Goal: Task Accomplishment & Management: Manage account settings

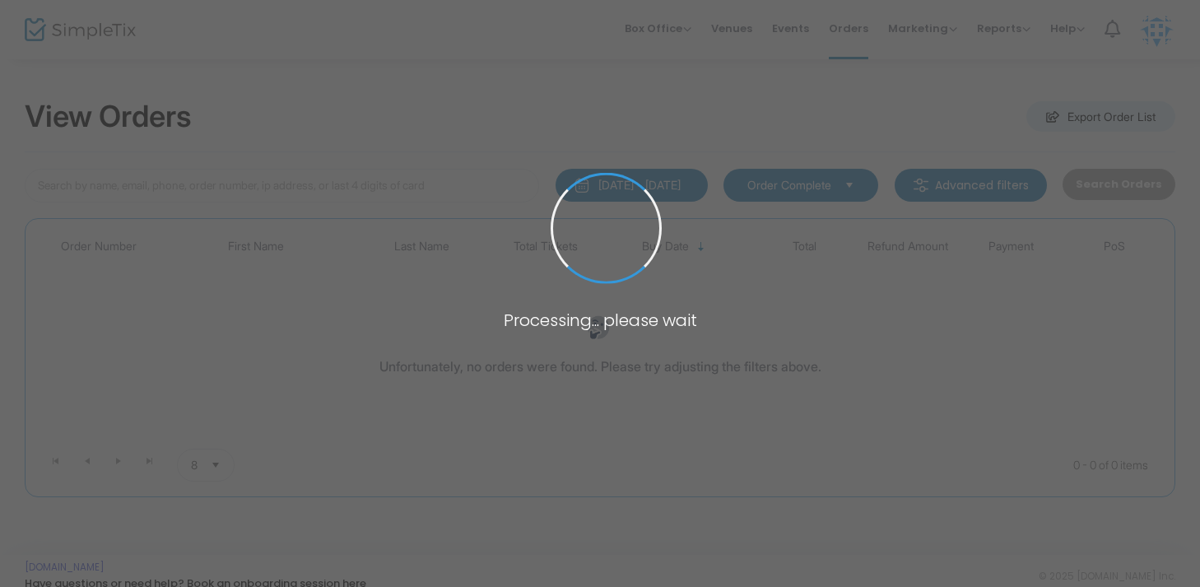
type input "[PERSON_NAME]"
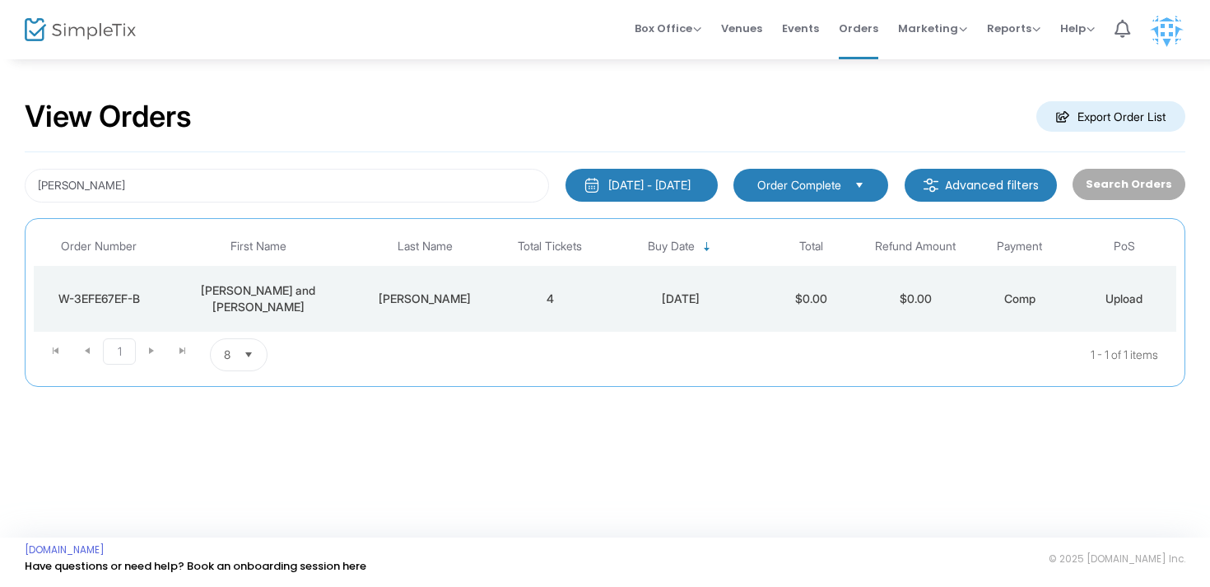
click at [291, 294] on div "[PERSON_NAME] and [PERSON_NAME]" at bounding box center [257, 298] width 179 height 33
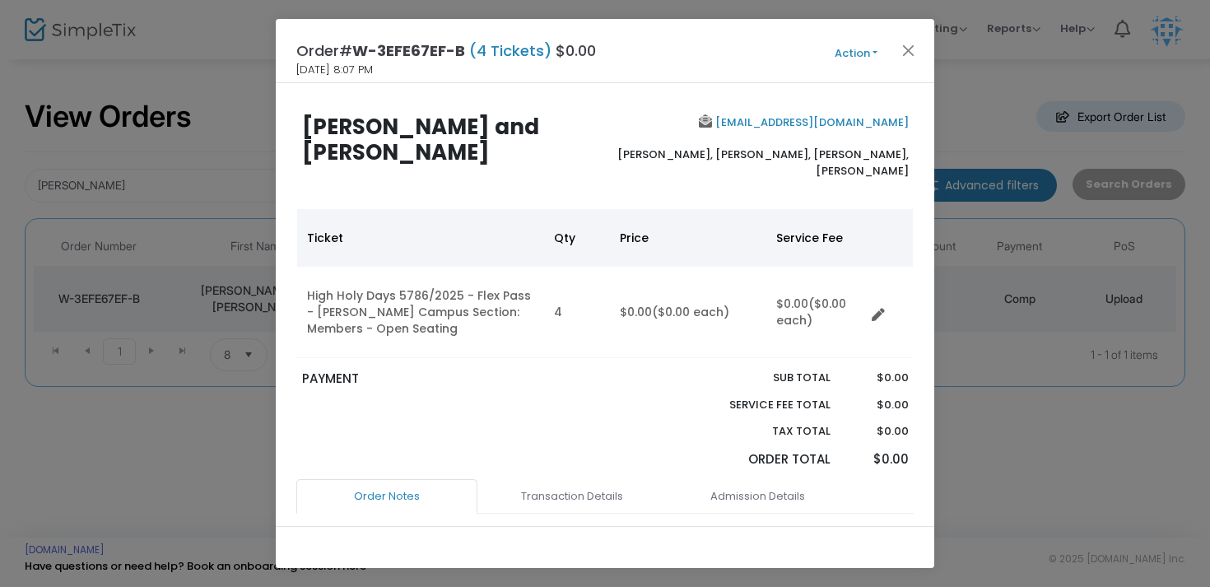
click at [867, 50] on button "Action" at bounding box center [856, 53] width 99 height 18
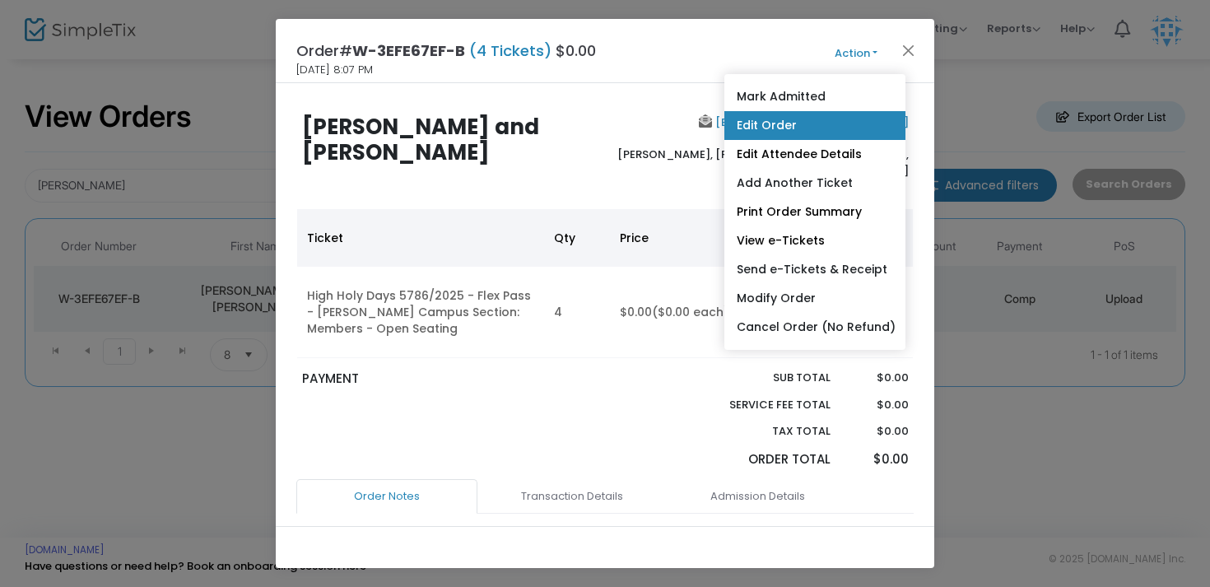
click at [821, 111] on link "Edit Order" at bounding box center [814, 125] width 181 height 29
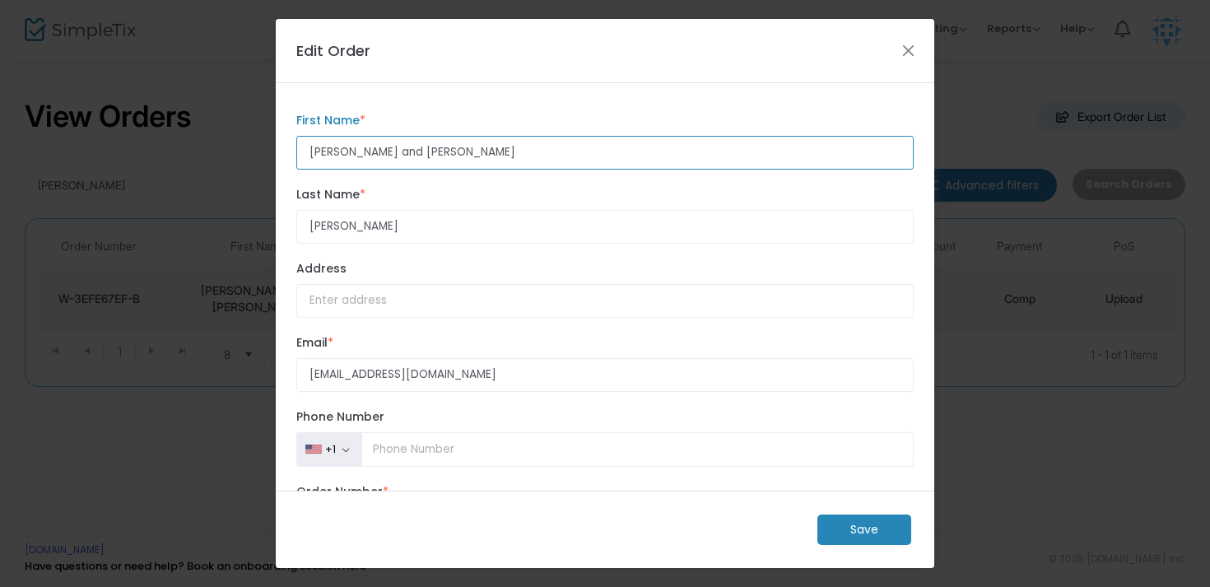
click at [475, 157] on input "[PERSON_NAME] and [PERSON_NAME]" at bounding box center [604, 153] width 617 height 34
type input "[PERSON_NAME]"
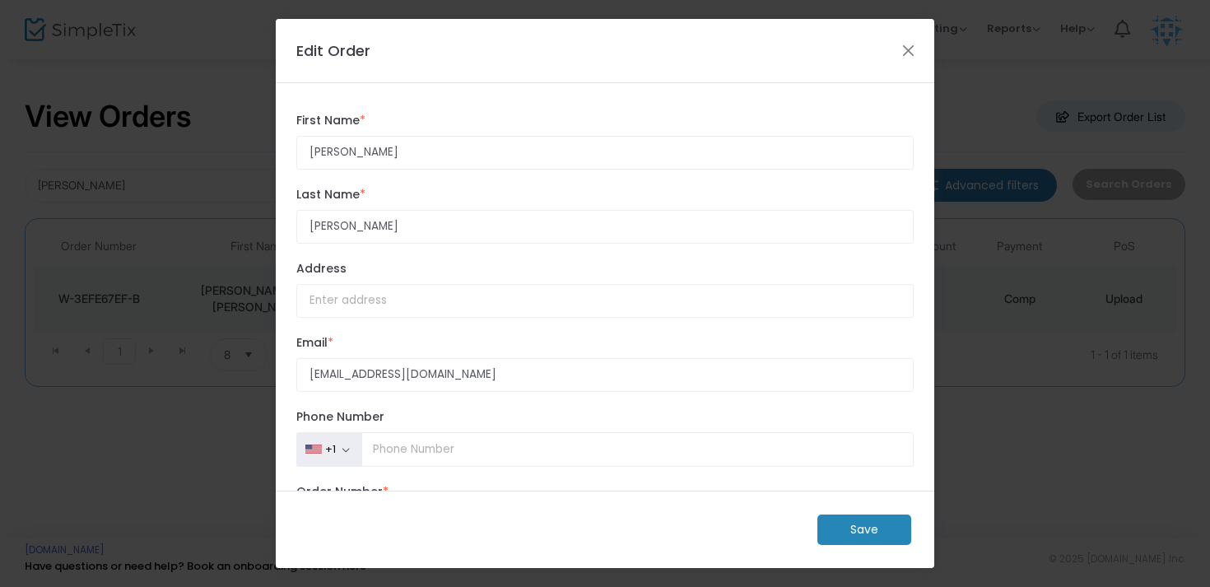
click at [871, 528] on m-button "Save" at bounding box center [864, 529] width 94 height 30
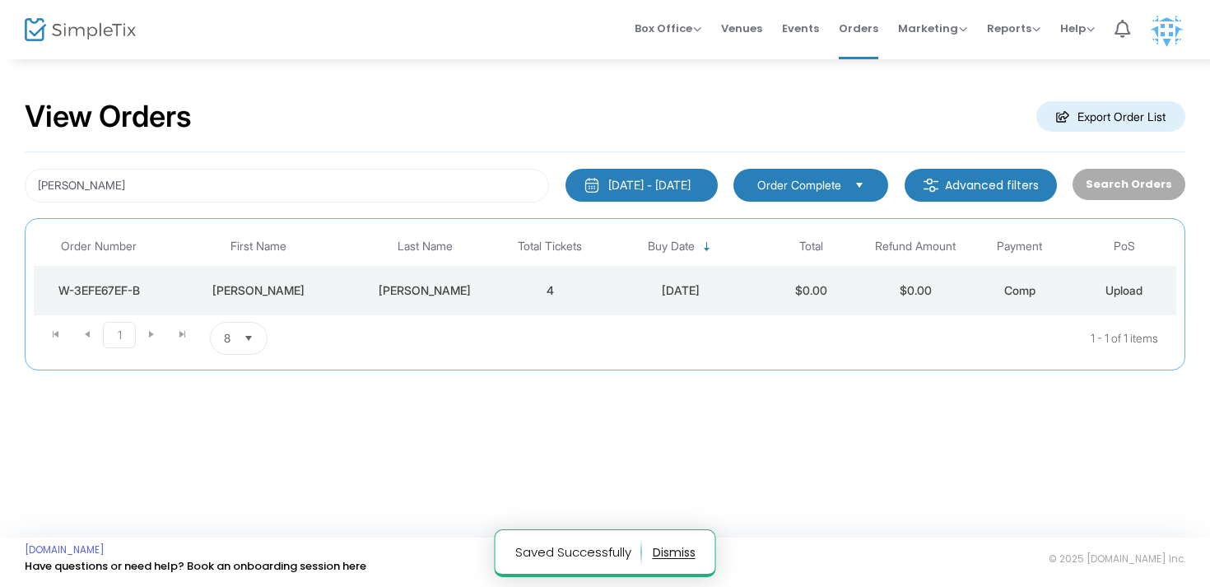
click at [365, 286] on div "[PERSON_NAME]" at bounding box center [424, 290] width 137 height 16
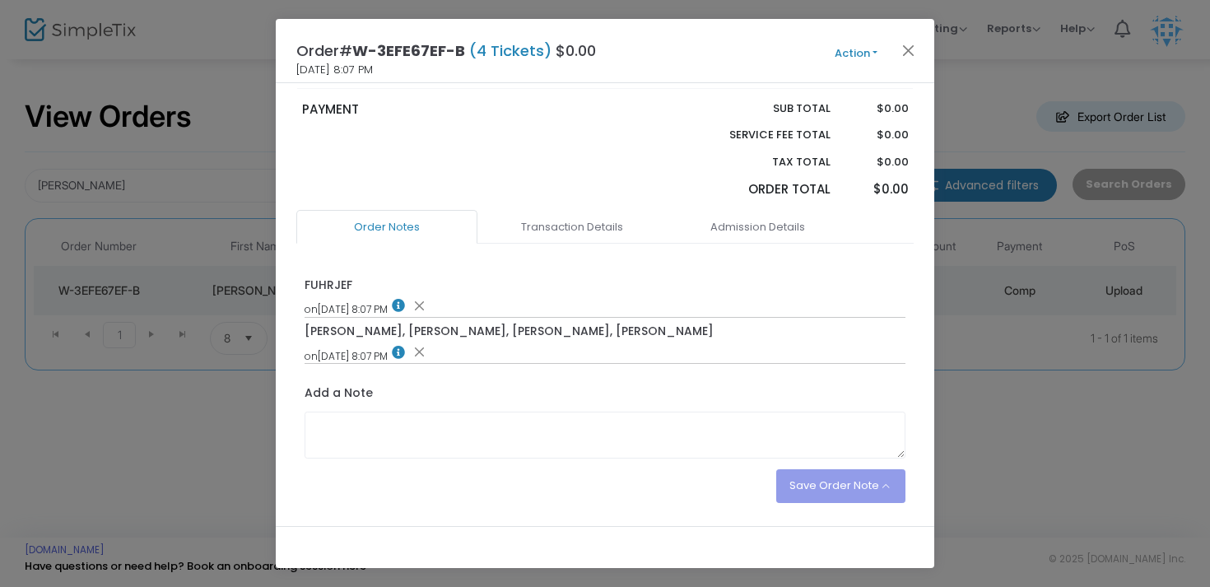
scroll to position [295, 0]
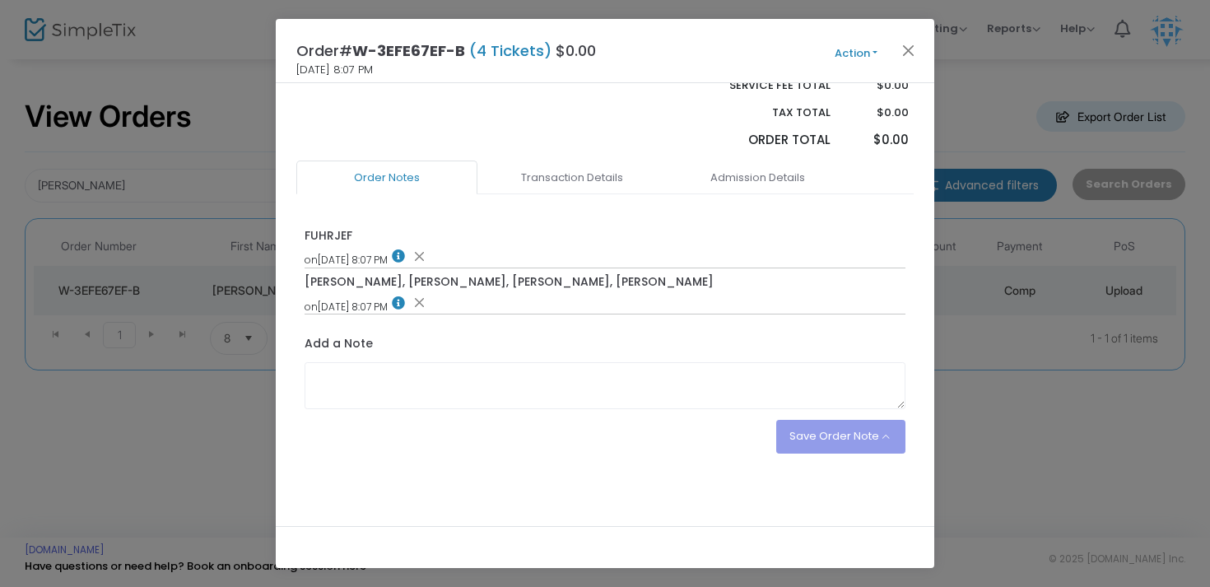
click at [874, 49] on button "Action" at bounding box center [856, 53] width 99 height 18
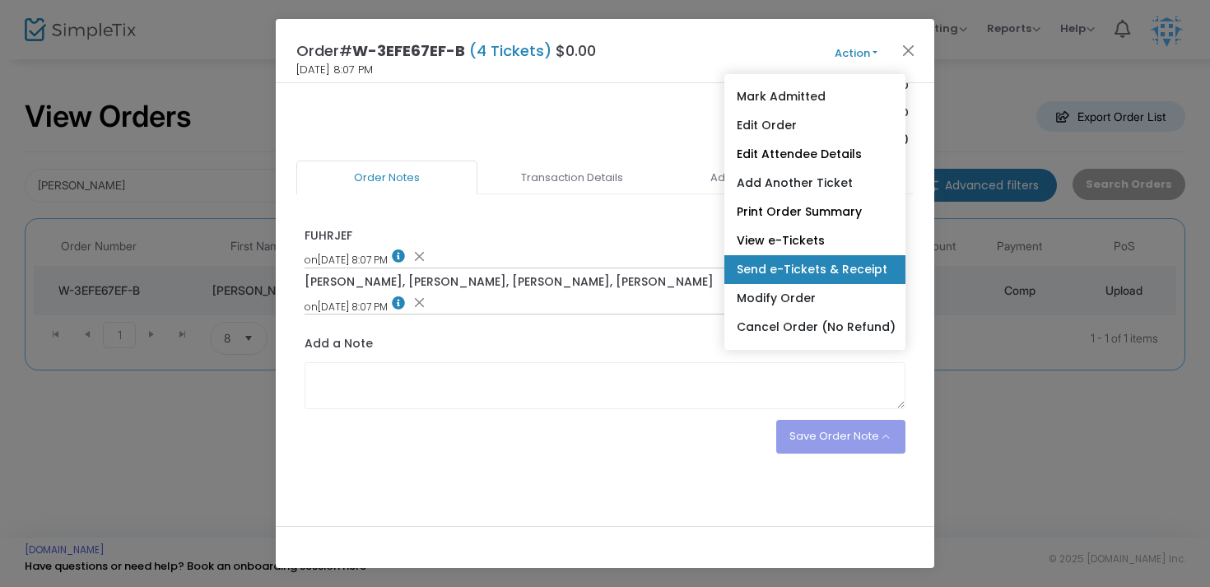
click at [780, 263] on link "Send e-Tickets & Receipt" at bounding box center [814, 269] width 181 height 29
type input "[EMAIL_ADDRESS][DOMAIN_NAME]"
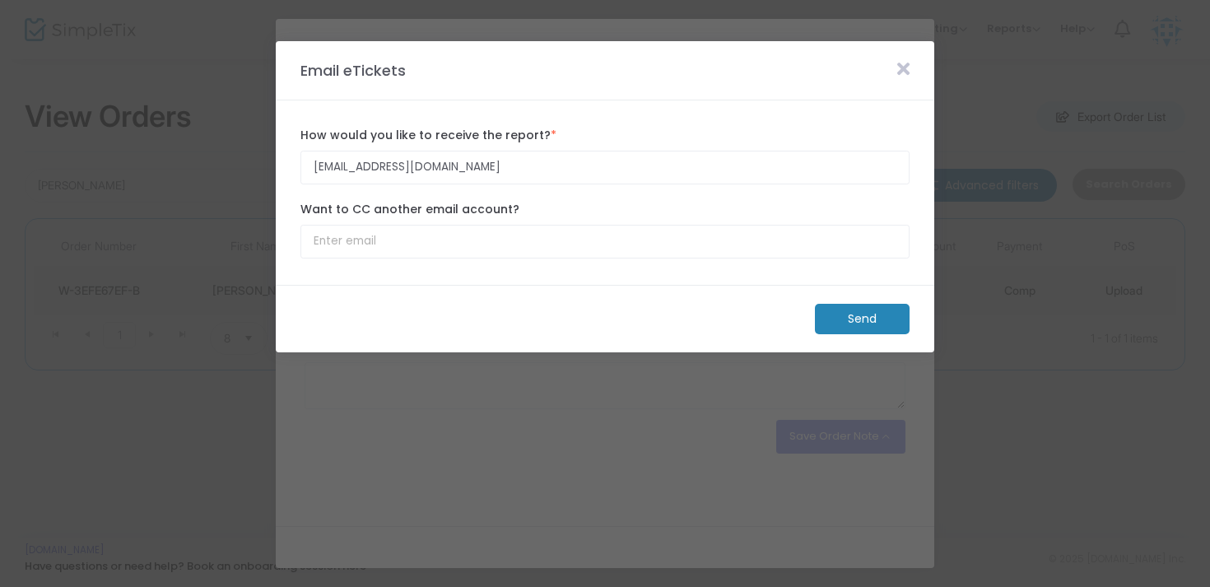
click at [824, 313] on m-button "Send" at bounding box center [862, 319] width 95 height 30
